Goal: Ask a question

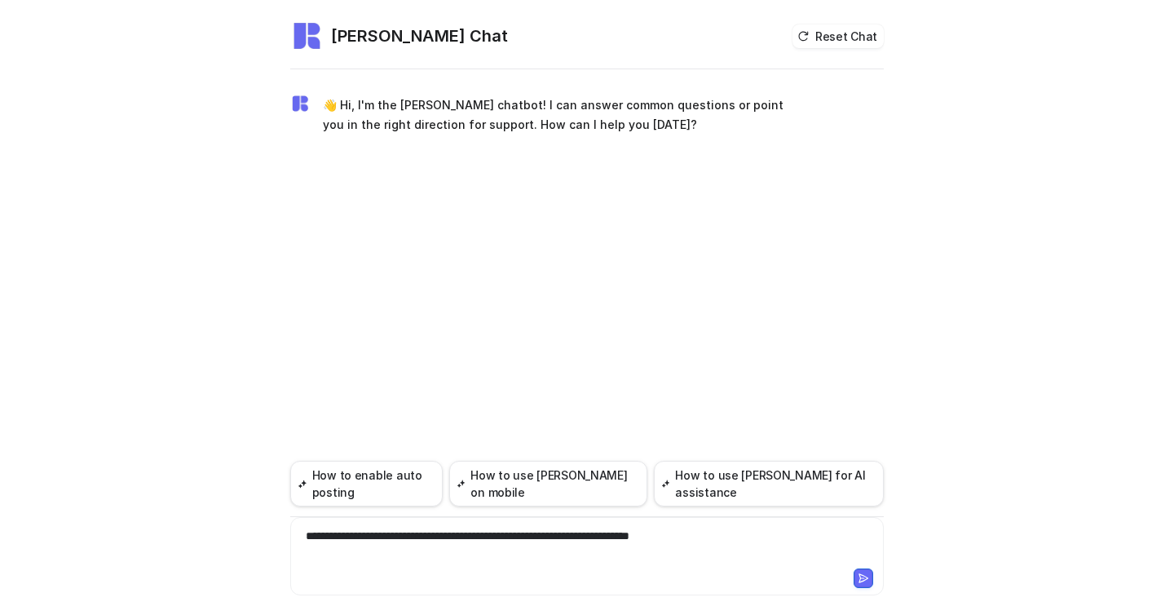
click at [746, 541] on div "**********" at bounding box center [586, 545] width 585 height 37
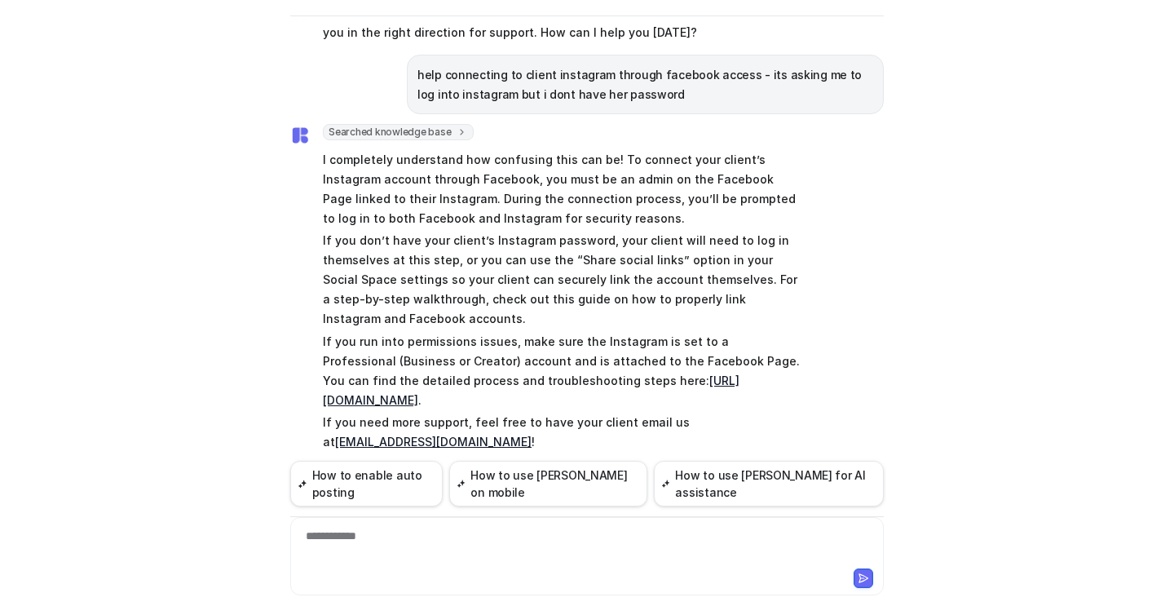
scroll to position [41, 0]
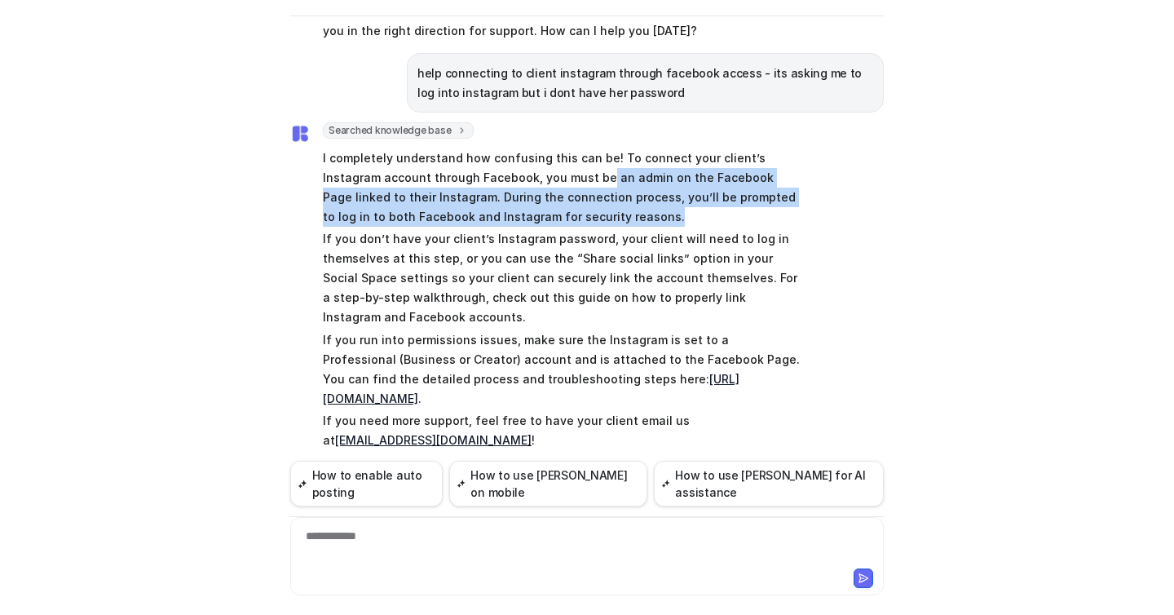
drag, startPoint x: 626, startPoint y: 209, endPoint x: 540, endPoint y: 183, distance: 90.0
click at [540, 183] on p "I completely understand how confusing this can be! To connect your client’s Ins…" at bounding box center [561, 187] width 477 height 78
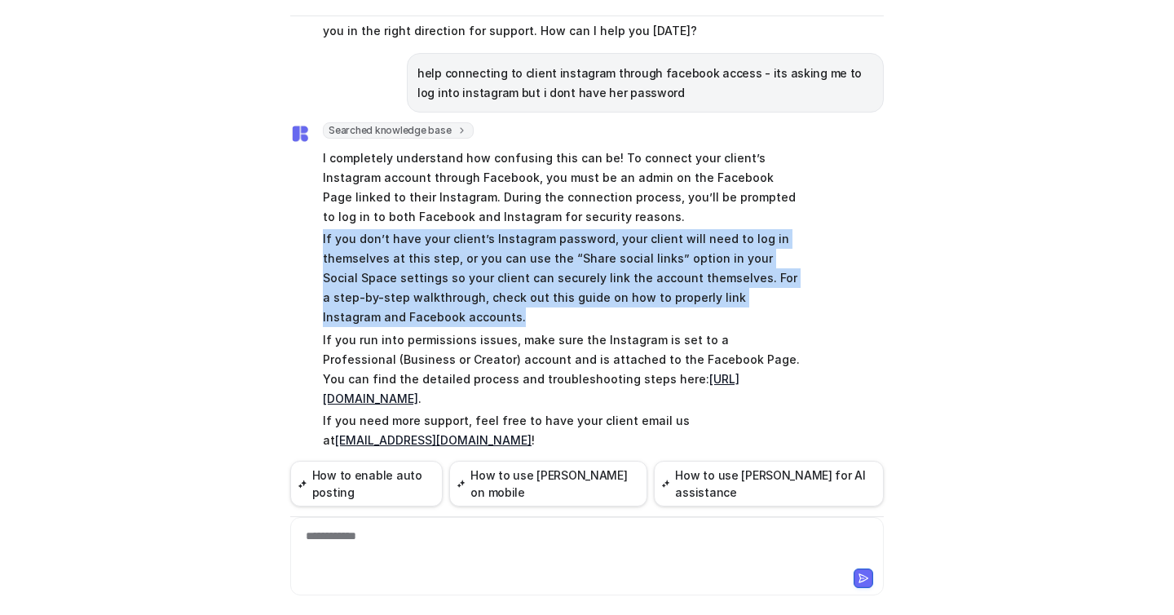
drag, startPoint x: 309, startPoint y: 229, endPoint x: 528, endPoint y: 310, distance: 233.7
click at [528, 310] on div "Searched knowledge base search_queries : [ "connect client Instagram through Fa…" at bounding box center [544, 287] width 509 height 331
click at [528, 310] on p "If you don’t have your client’s Instagram password, your client will need to lo…" at bounding box center [561, 278] width 477 height 98
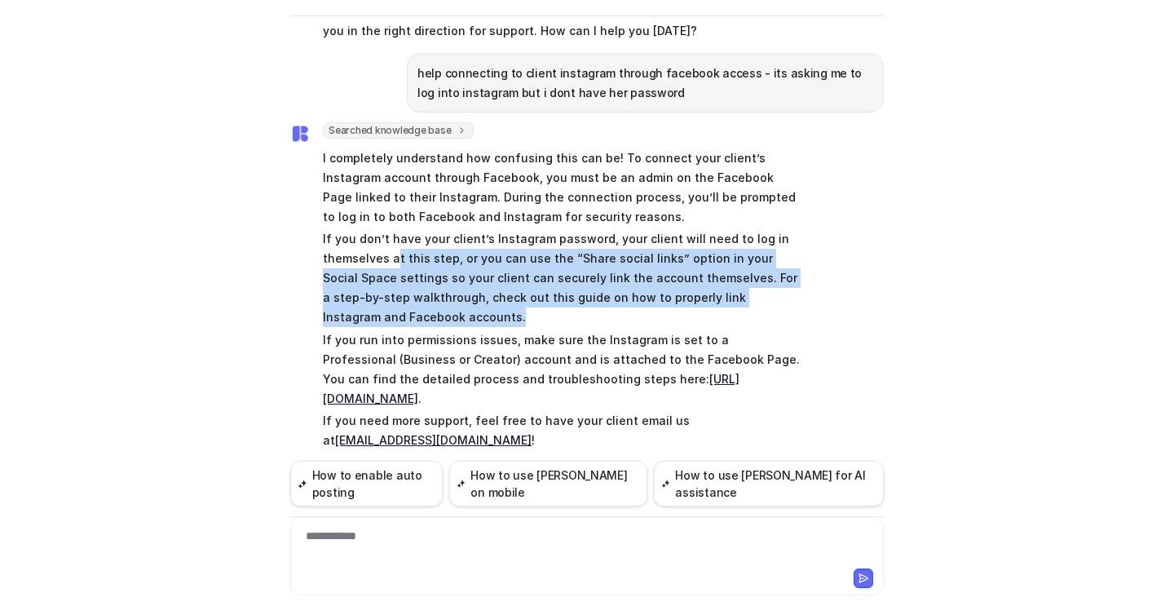
drag, startPoint x: 394, startPoint y: 248, endPoint x: 501, endPoint y: 323, distance: 130.5
click at [501, 323] on p "If you don’t have your client’s Instagram password, your client will need to lo…" at bounding box center [561, 278] width 477 height 98
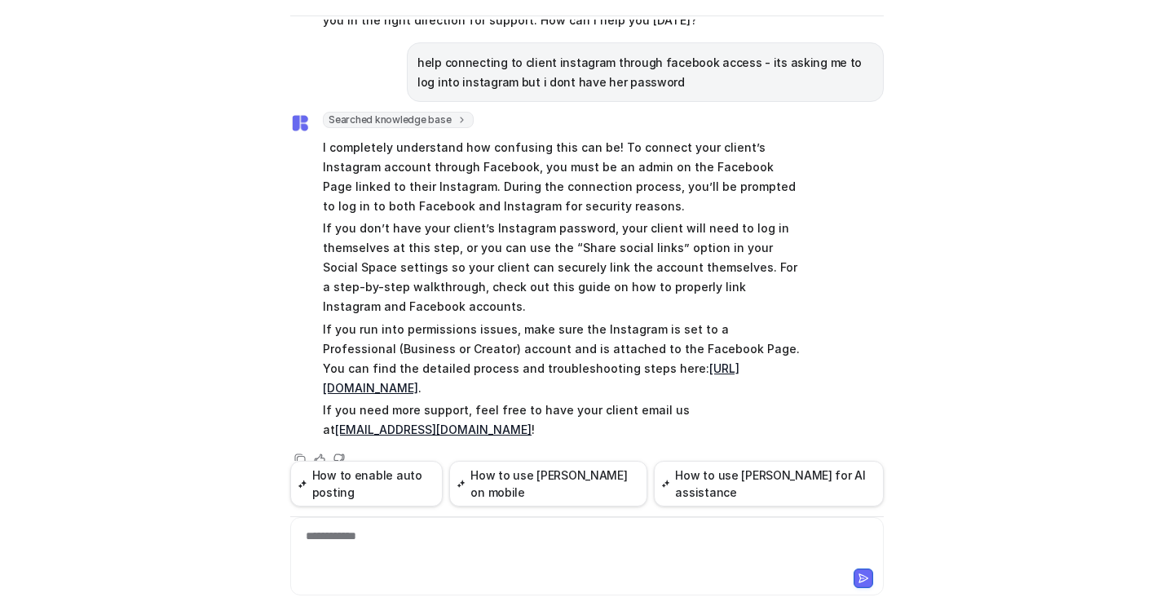
scroll to position [61, 0]
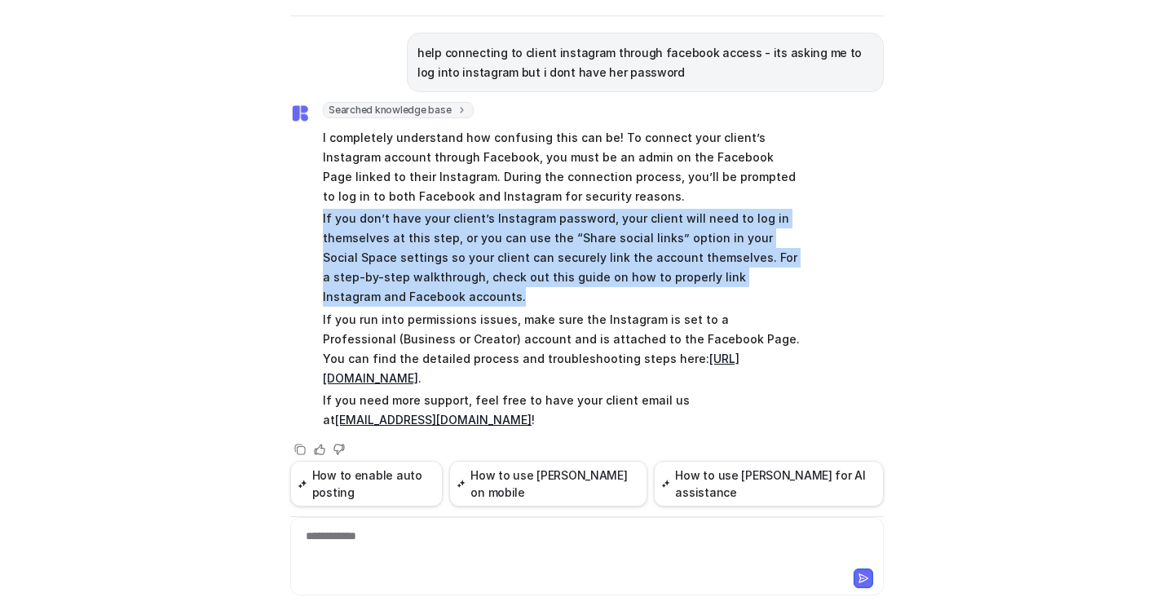
drag, startPoint x: 322, startPoint y: 220, endPoint x: 448, endPoint y: 295, distance: 146.9
click at [448, 295] on div "Searched knowledge base search_queries : [ "connect client Instagram through Fa…" at bounding box center [544, 267] width 509 height 331
click at [448, 295] on p "If you don’t have your client’s Instagram password, your client will need to lo…" at bounding box center [561, 258] width 477 height 98
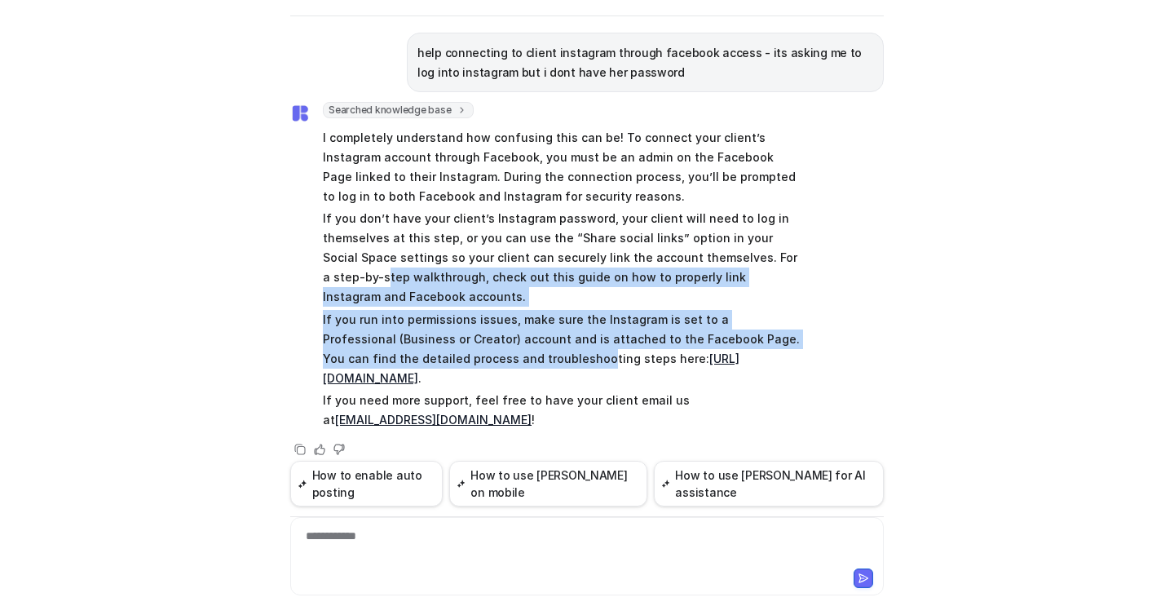
drag, startPoint x: 326, startPoint y: 275, endPoint x: 509, endPoint y: 354, distance: 199.0
click at [509, 354] on span "I completely understand how confusing this can be! To connect your client’s Ins…" at bounding box center [561, 279] width 477 height 308
click at [509, 354] on p "If you run into permissions issues, make sure the Instagram is set to a Profess…" at bounding box center [561, 349] width 477 height 78
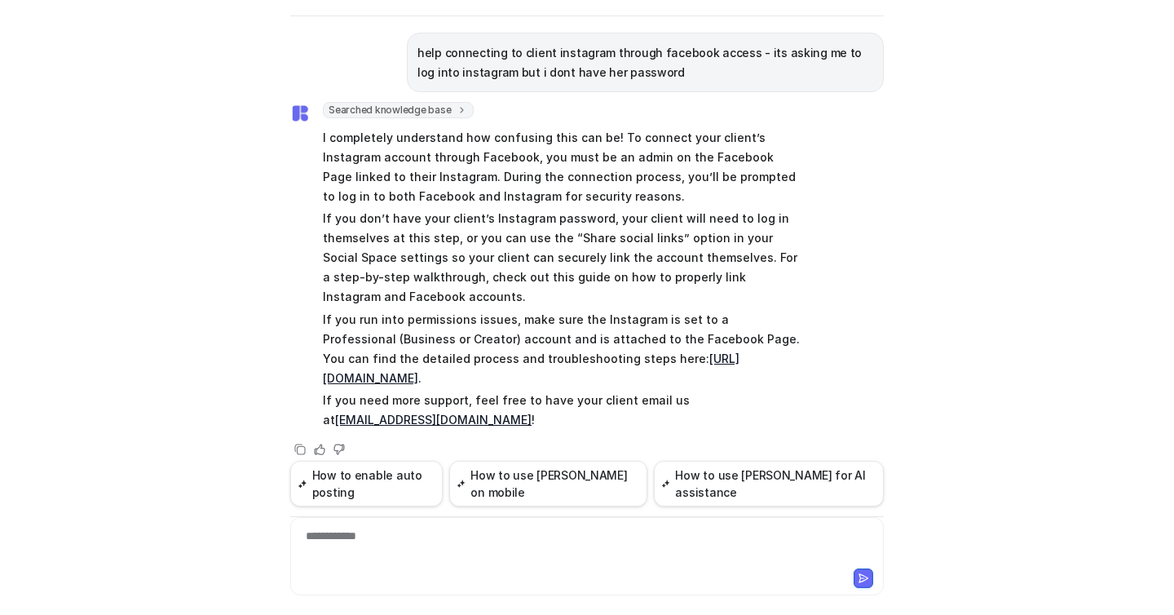
click at [660, 355] on link "[URL][DOMAIN_NAME]" at bounding box center [531, 367] width 417 height 33
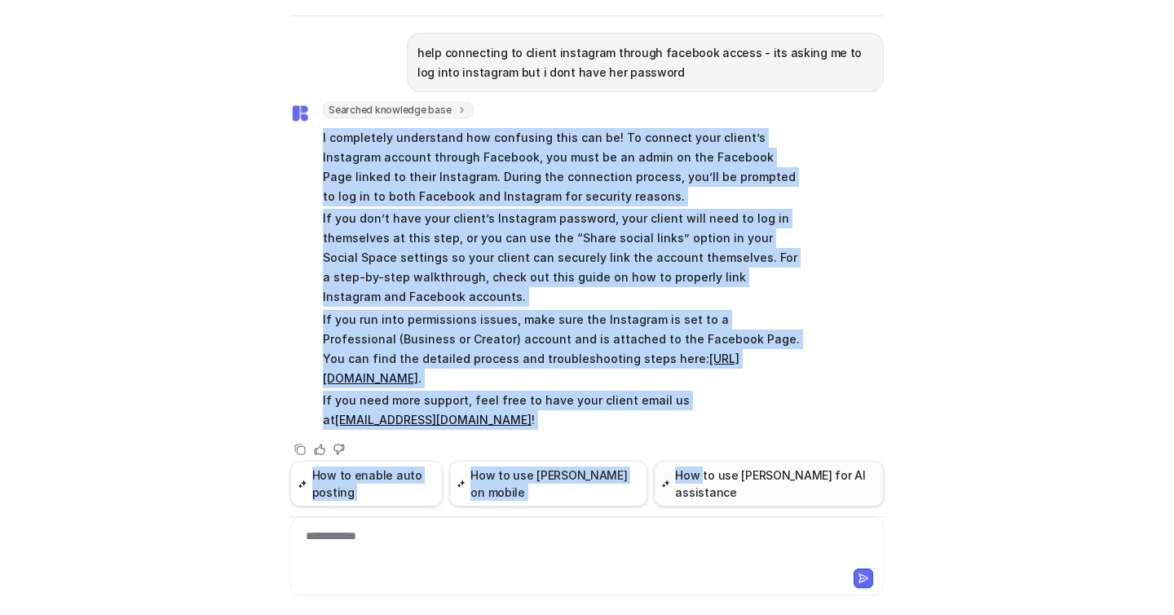
drag, startPoint x: 317, startPoint y: 136, endPoint x: 693, endPoint y: 489, distance: 515.6
click at [693, 489] on div "👋 Hi, I'm the [PERSON_NAME] chatbot! I can answer common questions or point you…" at bounding box center [586, 317] width 593 height 595
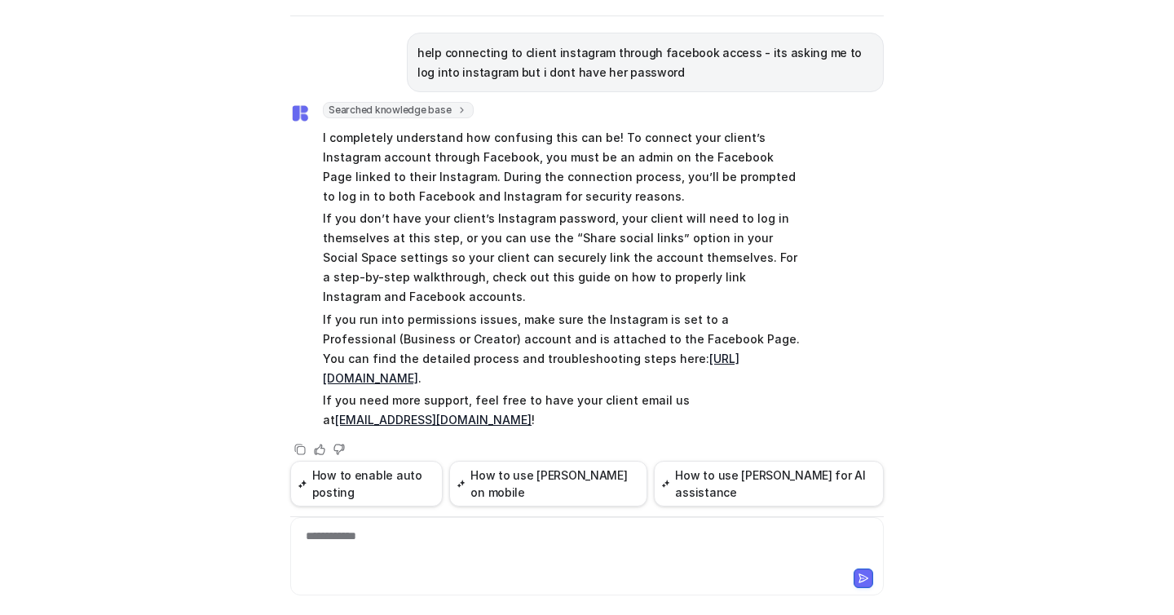
click at [836, 368] on div "Searched knowledge base search_queries : [ "connect client Instagram through Fa…" at bounding box center [586, 280] width 593 height 357
click at [443, 563] on div "**********" at bounding box center [586, 545] width 585 height 37
